Goal: Transaction & Acquisition: Download file/media

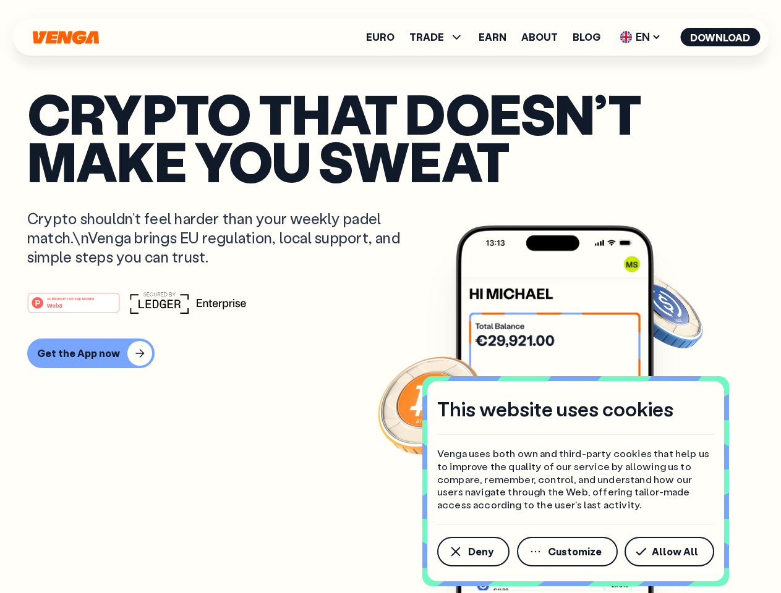
click at [390, 297] on div "#1 PRODUCT OF THE MONTH Web3" at bounding box center [390, 303] width 726 height 22
click at [472, 552] on span "Deny" at bounding box center [480, 552] width 25 height 10
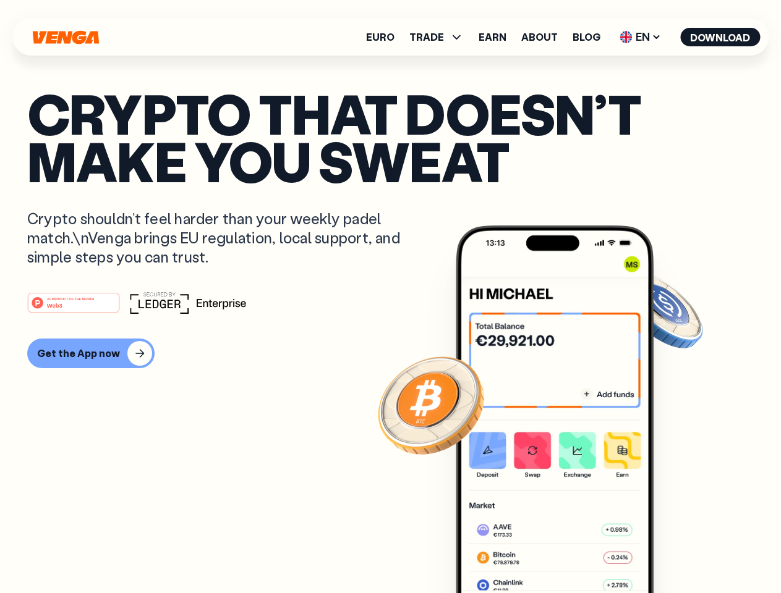
click at [568, 552] on img at bounding box center [555, 433] width 198 height 414
click at [671, 552] on article "Crypto that doesn’t make you sweat Crypto shouldn’t feel harder than your weekl…" at bounding box center [390, 322] width 726 height 464
click at [440, 37] on span "TRADE" at bounding box center [426, 37] width 35 height 10
click at [640, 37] on span "EN" at bounding box center [640, 37] width 50 height 20
click at [720, 37] on button "Download" at bounding box center [720, 37] width 80 height 19
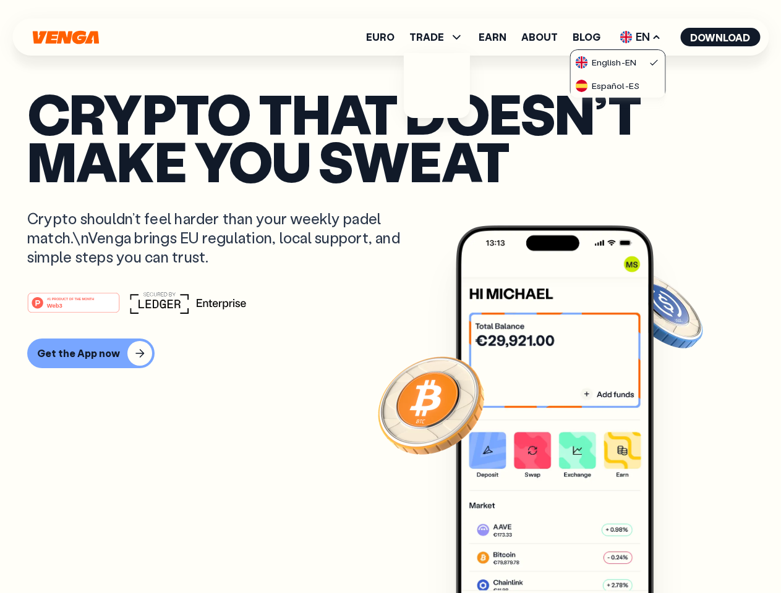
click at [390, 330] on div "#1 PRODUCT OF THE MONTH Web3 Get the App now" at bounding box center [390, 330] width 726 height 77
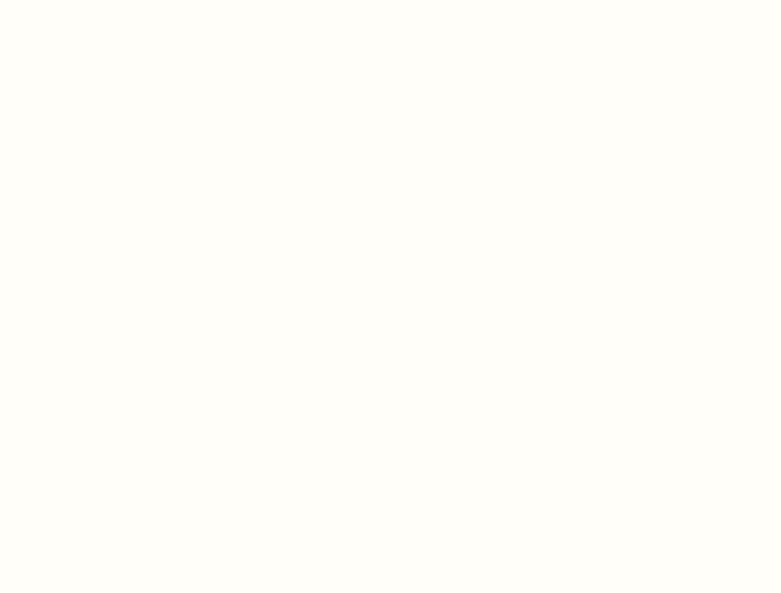
click at [89, 0] on html "This website uses cookies Venga uses both own and third-party cookies that help…" at bounding box center [390, 0] width 781 height 0
click at [75, 0] on html "This website uses cookies Venga uses both own and third-party cookies that help…" at bounding box center [390, 0] width 781 height 0
